Goal: Transaction & Acquisition: Obtain resource

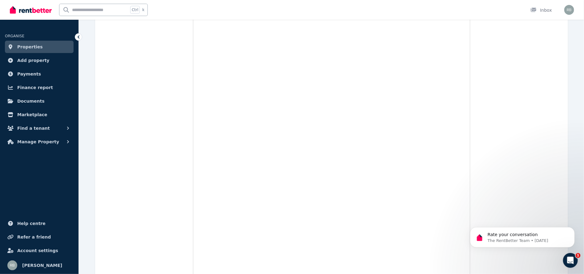
scroll to position [82, 0]
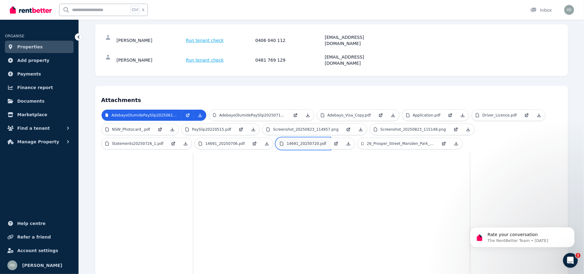
click at [276, 138] on link "14691_20250720.pdf" at bounding box center [303, 143] width 54 height 11
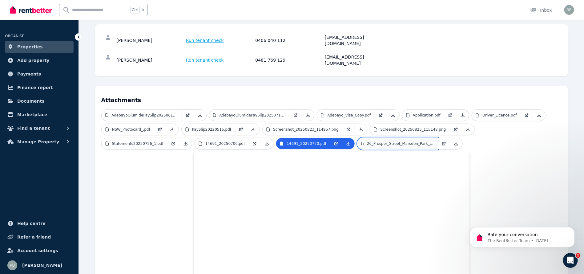
click at [367, 141] on p "26_Prosper_Street_Marsden_Park_NSW_2765.pdf" at bounding box center [400, 143] width 67 height 5
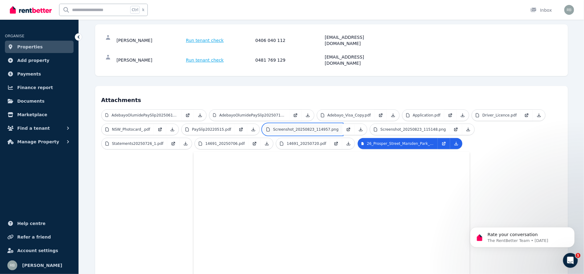
click at [285, 124] on link "Screenshot_20250823_114957.png" at bounding box center [303, 129] width 80 height 11
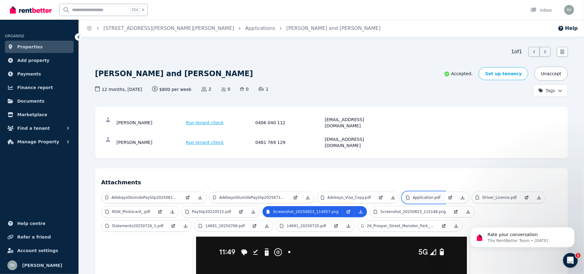
click at [421, 192] on link "Application.pdf" at bounding box center [424, 197] width 42 height 11
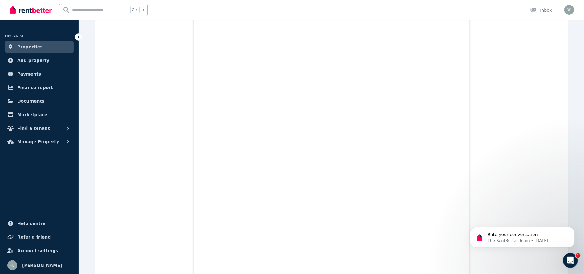
scroll to position [1727, 0]
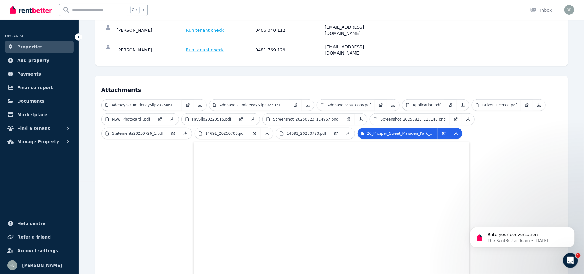
scroll to position [139, 0]
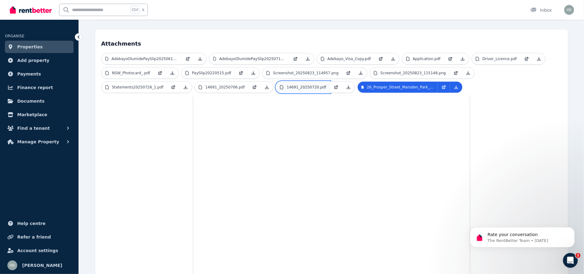
click at [276, 82] on link "14691_20250720.pdf" at bounding box center [303, 87] width 54 height 11
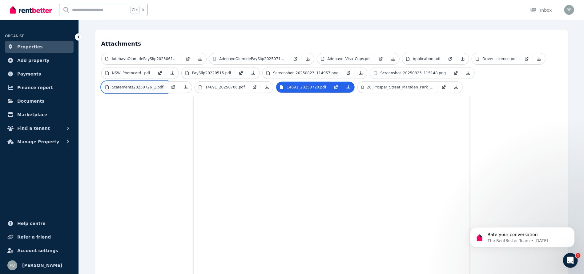
click at [164, 85] on p "Statements20250726_1.pdf" at bounding box center [137, 87] width 51 height 5
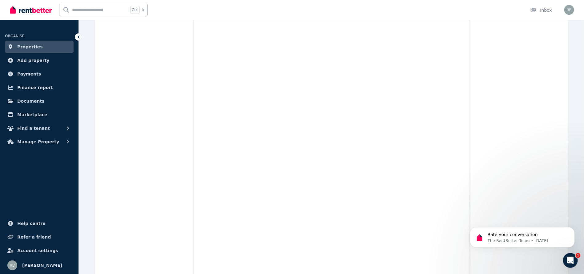
scroll to position [2311, 0]
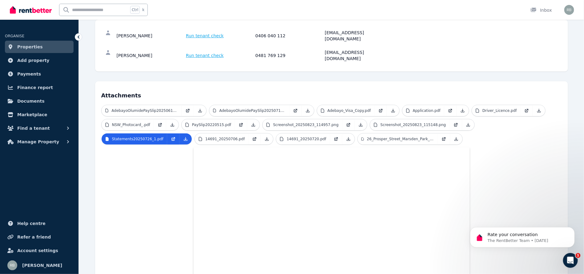
scroll to position [81, 0]
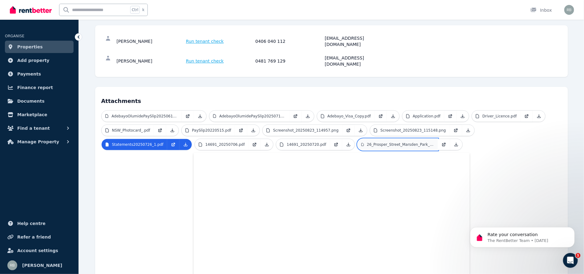
click at [367, 142] on p "26_Prosper_Street_Marsden_Park_NSW_2765.pdf" at bounding box center [400, 144] width 67 height 5
